Goal: Information Seeking & Learning: Learn about a topic

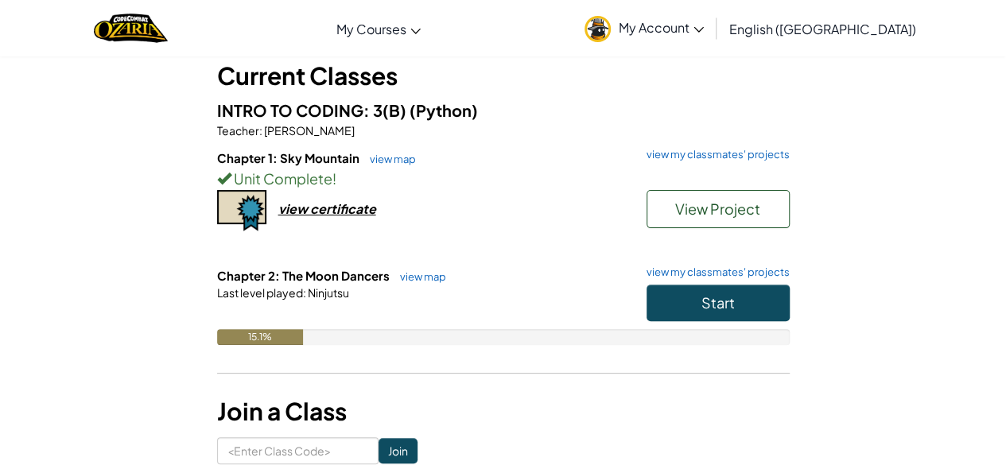
scroll to position [78, 0]
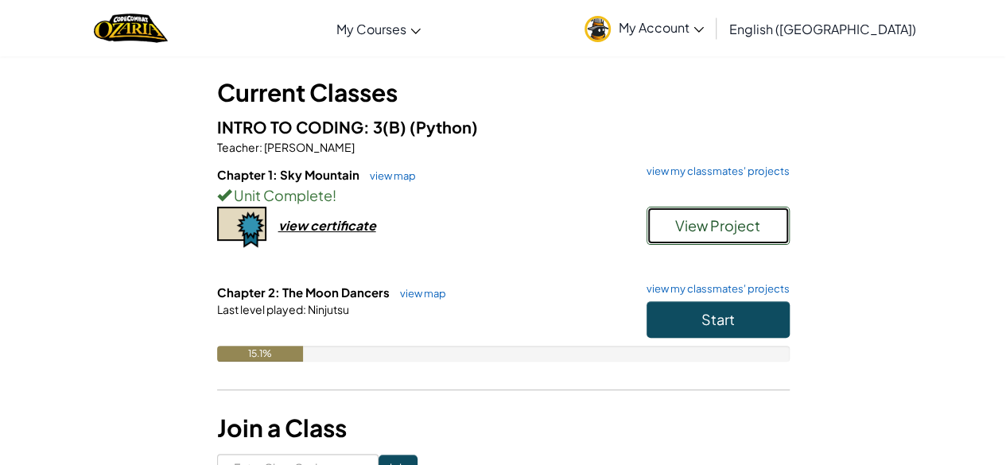
click at [678, 216] on span "View Project" at bounding box center [717, 225] width 85 height 18
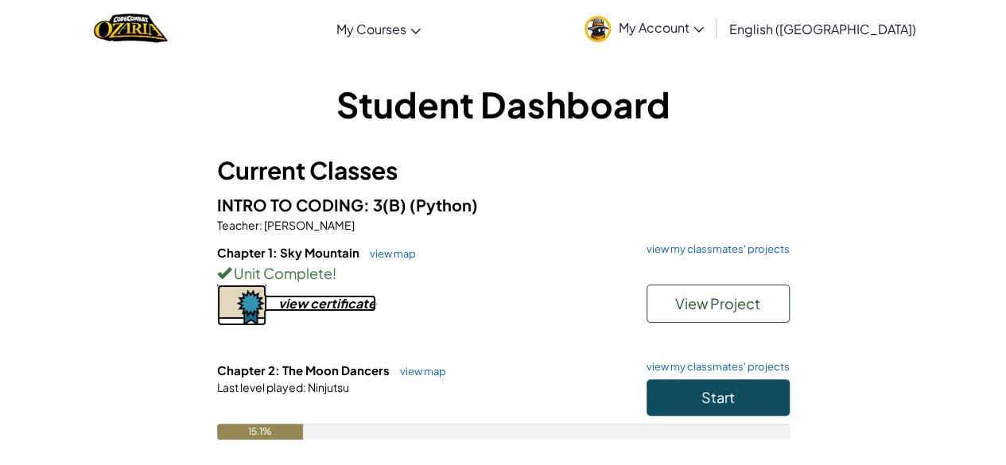
click at [355, 298] on div "view certificate" at bounding box center [327, 303] width 98 height 17
click at [701, 392] on span "Start" at bounding box center [717, 397] width 33 height 18
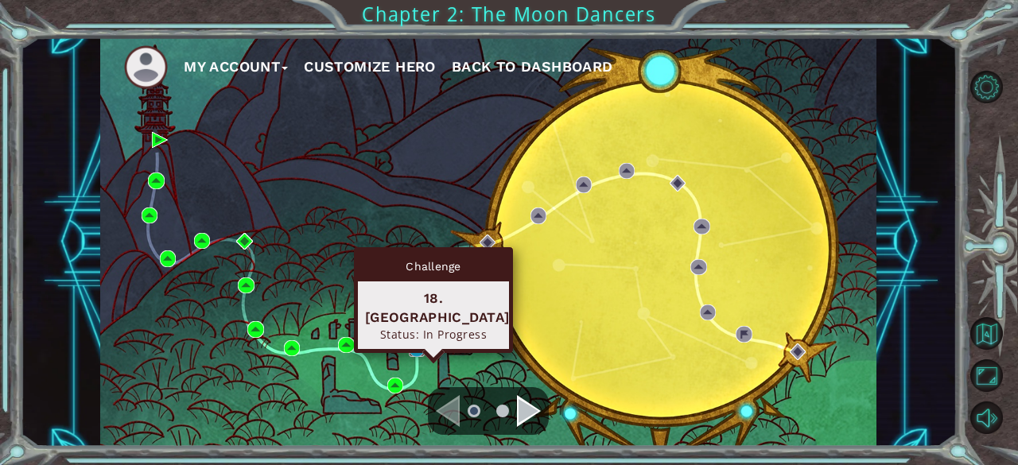
click at [412, 347] on img at bounding box center [417, 348] width 16 height 16
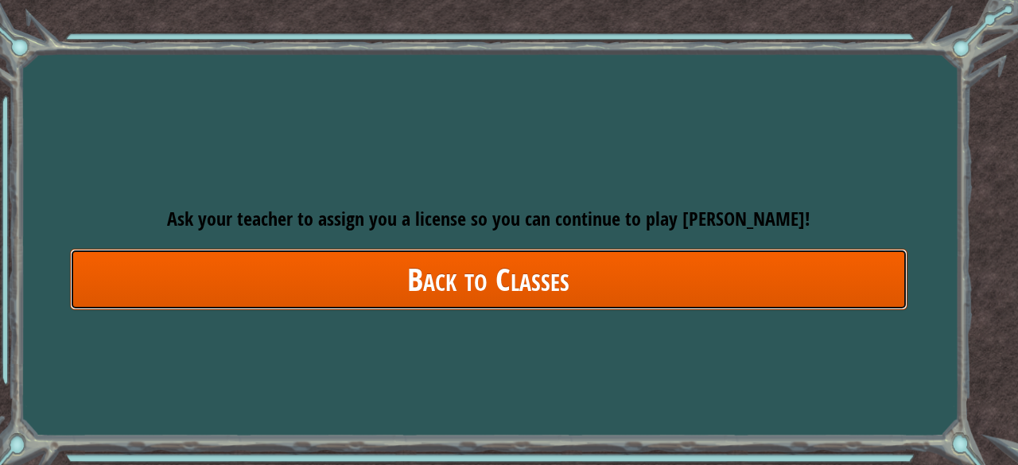
click at [485, 278] on link "Back to Classes" at bounding box center [488, 279] width 837 height 61
